Goal: Task Accomplishment & Management: Manage account settings

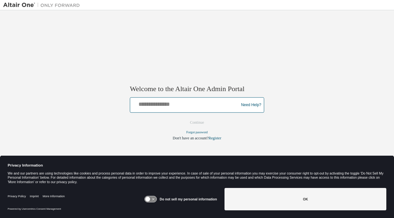
click at [146, 104] on input "text" at bounding box center [185, 103] width 105 height 9
type input "**********"
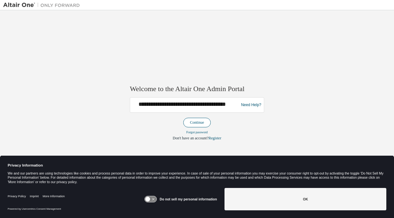
click at [199, 123] on button "Continue" at bounding box center [196, 123] width 27 height 10
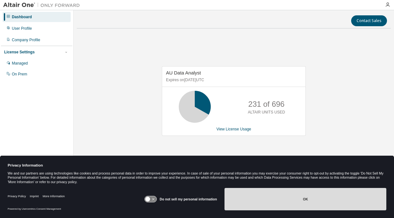
click at [304, 198] on button "OK" at bounding box center [305, 199] width 162 height 22
